Goal: Complete application form

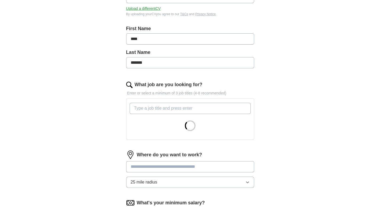
scroll to position [107, 0]
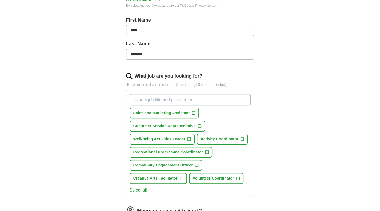
click at [227, 98] on input "What job are you looking for?" at bounding box center [189, 99] width 121 height 11
type input "Activity coordinator"
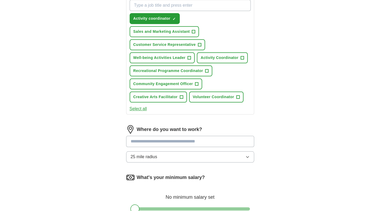
scroll to position [213, 0]
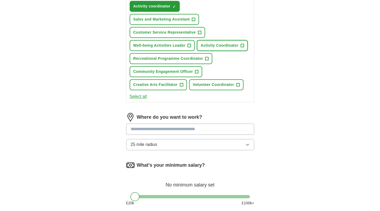
click at [242, 43] on span "+" at bounding box center [241, 45] width 3 height 4
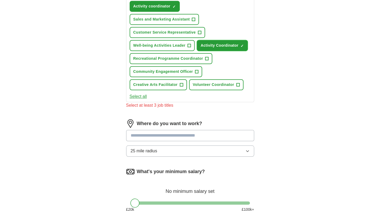
click at [0, 0] on span "×" at bounding box center [0, 0] width 0 height 0
click at [188, 44] on span "+" at bounding box center [189, 45] width 3 height 4
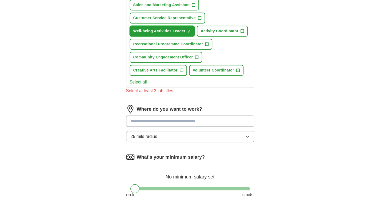
scroll to position [240, 0]
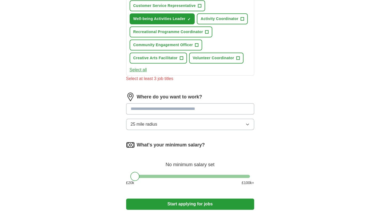
click at [229, 121] on button "25 mile radius" at bounding box center [190, 124] width 128 height 11
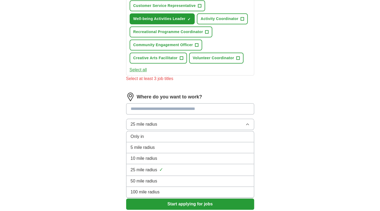
click at [235, 107] on input at bounding box center [190, 108] width 128 height 11
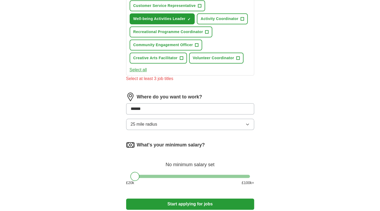
type input "******"
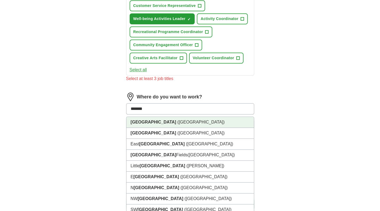
click at [186, 122] on li "[GEOGRAPHIC_DATA] ([GEOGRAPHIC_DATA])" at bounding box center [189, 122] width 127 height 11
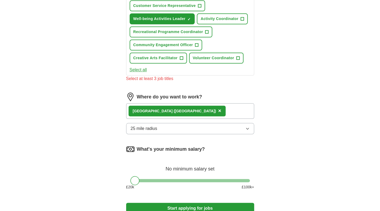
click at [189, 109] on div "[GEOGRAPHIC_DATA] ([GEOGRAPHIC_DATA]) ×" at bounding box center [190, 110] width 128 height 15
click at [197, 107] on div "[GEOGRAPHIC_DATA] ([GEOGRAPHIC_DATA]) ×" at bounding box center [190, 110] width 128 height 15
click at [198, 111] on div "[GEOGRAPHIC_DATA] ([GEOGRAPHIC_DATA]) ×" at bounding box center [190, 110] width 128 height 15
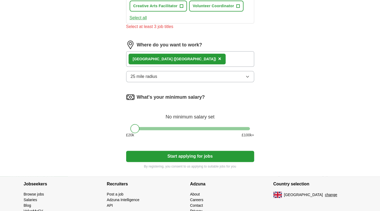
scroll to position [293, 0]
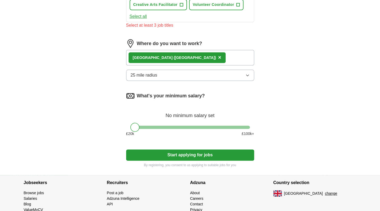
click at [182, 155] on button "Start applying for jobs" at bounding box center [190, 154] width 128 height 11
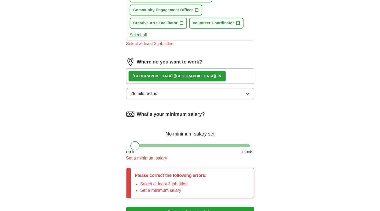
scroll to position [266, 0]
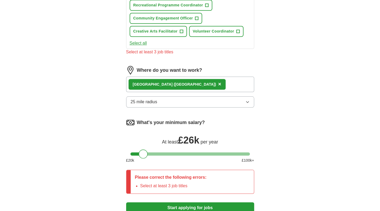
drag, startPoint x: 134, startPoint y: 153, endPoint x: 143, endPoint y: 151, distance: 8.9
click at [143, 151] on div at bounding box center [143, 153] width 9 height 9
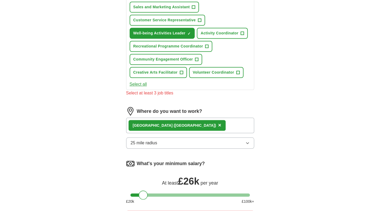
scroll to position [213, 0]
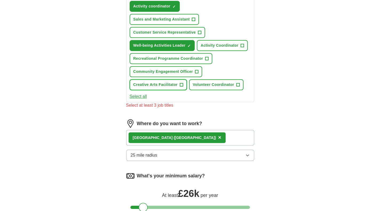
click at [180, 83] on span "+" at bounding box center [181, 85] width 3 height 4
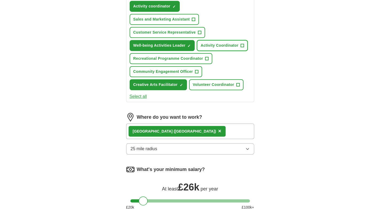
click at [241, 43] on span "+" at bounding box center [241, 45] width 3 height 4
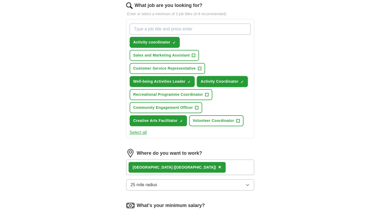
scroll to position [173, 0]
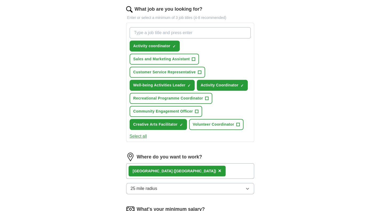
click at [179, 32] on input "What job are you looking for?" at bounding box center [189, 32] width 121 height 11
type input "c"
type input "team leader care"
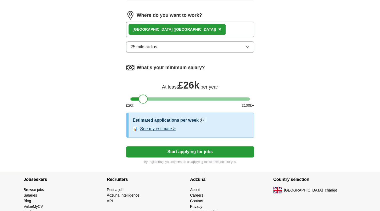
scroll to position [307, 0]
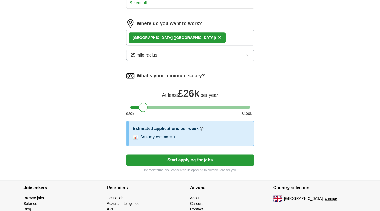
click at [169, 157] on button "Start applying for jobs" at bounding box center [190, 159] width 128 height 11
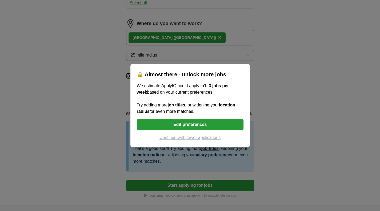
click at [214, 124] on button "Edit preferences" at bounding box center [190, 124] width 107 height 11
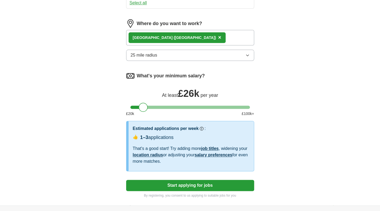
click at [202, 185] on button "Start applying for jobs" at bounding box center [190, 185] width 128 height 11
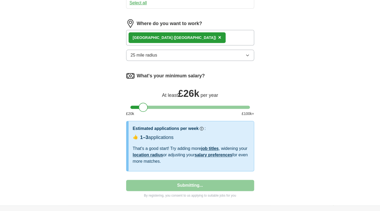
select select "**"
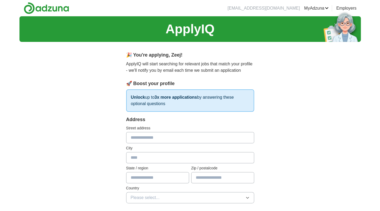
scroll to position [53, 0]
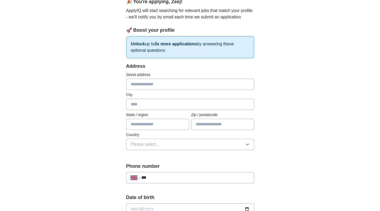
click at [164, 84] on input "text" at bounding box center [190, 84] width 128 height 11
type input "**********"
click at [155, 104] on input "text" at bounding box center [190, 104] width 128 height 11
type input "**********"
click at [202, 124] on input "text" at bounding box center [222, 124] width 63 height 11
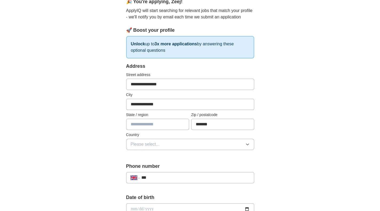
type input "*******"
click at [176, 146] on button "Please select..." at bounding box center [190, 144] width 128 height 11
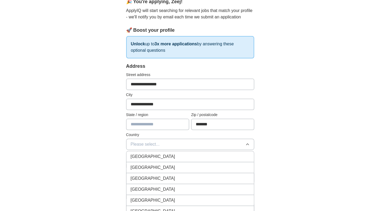
click at [173, 151] on li "[GEOGRAPHIC_DATA]" at bounding box center [189, 156] width 127 height 11
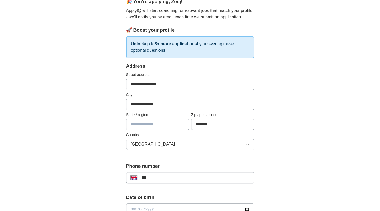
click at [151, 124] on input "text" at bounding box center [157, 124] width 63 height 11
type input "******"
click at [305, 119] on div "**********" at bounding box center [189, 202] width 341 height 478
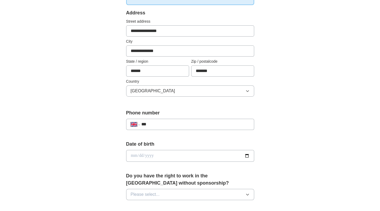
scroll to position [160, 0]
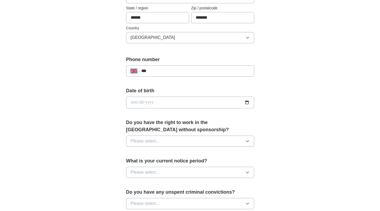
click at [207, 103] on input "date" at bounding box center [190, 102] width 128 height 12
type input "**********"
click at [164, 140] on button "Please select..." at bounding box center [190, 140] width 128 height 11
click at [156, 154] on div "Yes" at bounding box center [190, 153] width 119 height 6
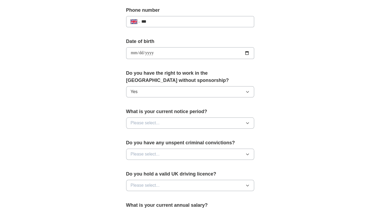
scroll to position [213, 0]
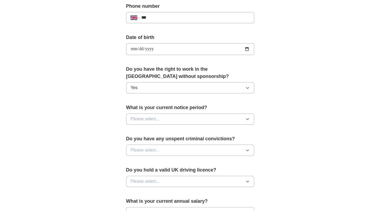
click at [247, 117] on icon "button" at bounding box center [247, 119] width 4 height 4
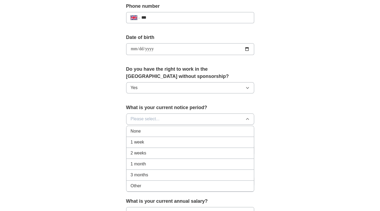
click at [239, 139] on div "1 week" at bounding box center [190, 142] width 119 height 6
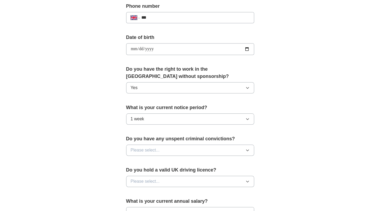
click at [309, 114] on div "**********" at bounding box center [189, 42] width 341 height 478
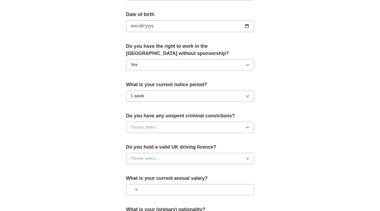
scroll to position [266, 0]
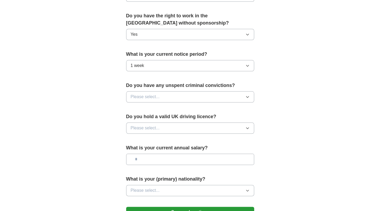
click at [249, 97] on button "Please select..." at bounding box center [190, 96] width 128 height 11
click at [242, 117] on div "No" at bounding box center [190, 120] width 119 height 6
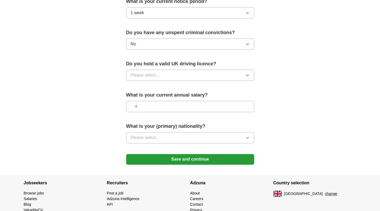
scroll to position [320, 0]
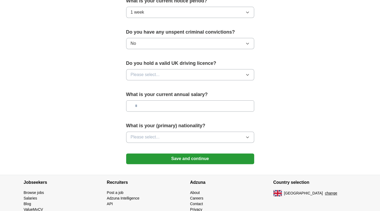
click at [230, 71] on button "Please select..." at bounding box center [190, 74] width 128 height 11
click at [227, 95] on div "No" at bounding box center [190, 98] width 119 height 6
click at [212, 103] on input "text" at bounding box center [190, 105] width 128 height 11
click at [181, 131] on button "Please select..." at bounding box center [190, 136] width 128 height 11
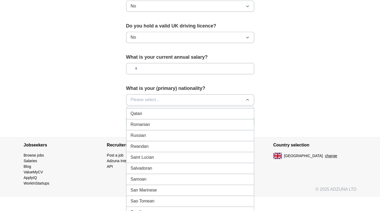
scroll to position [1572, 0]
click at [188, 197] on div "Saudi" at bounding box center [190, 200] width 119 height 6
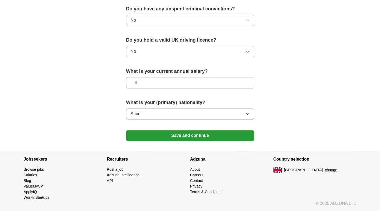
scroll to position [340, 0]
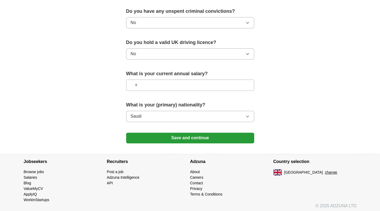
click at [180, 134] on button "Save and continue" at bounding box center [190, 137] width 128 height 11
